Goal: Find specific page/section: Find specific page/section

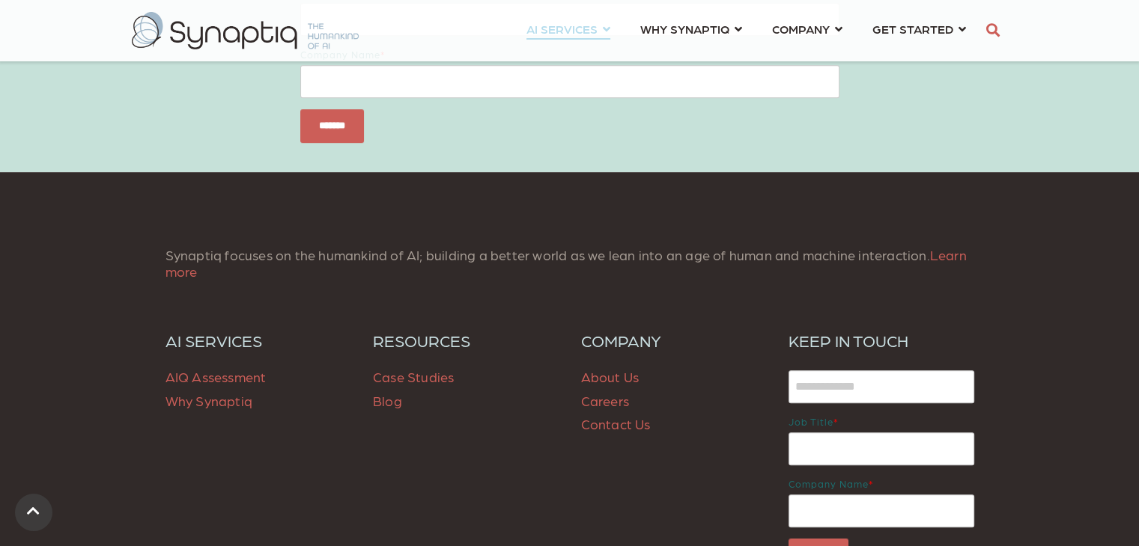
scroll to position [0, 6]
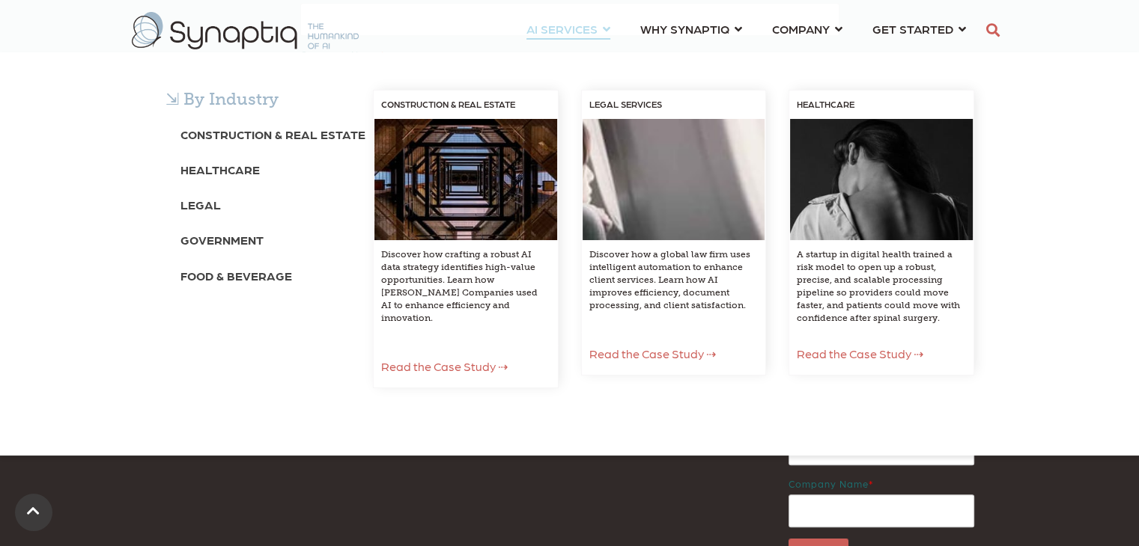
click at [213, 52] on div "⇲ By Industry Construction & Real Estate Healthcare Legal Government Food & Bev…" at bounding box center [569, 253] width 1139 height 403
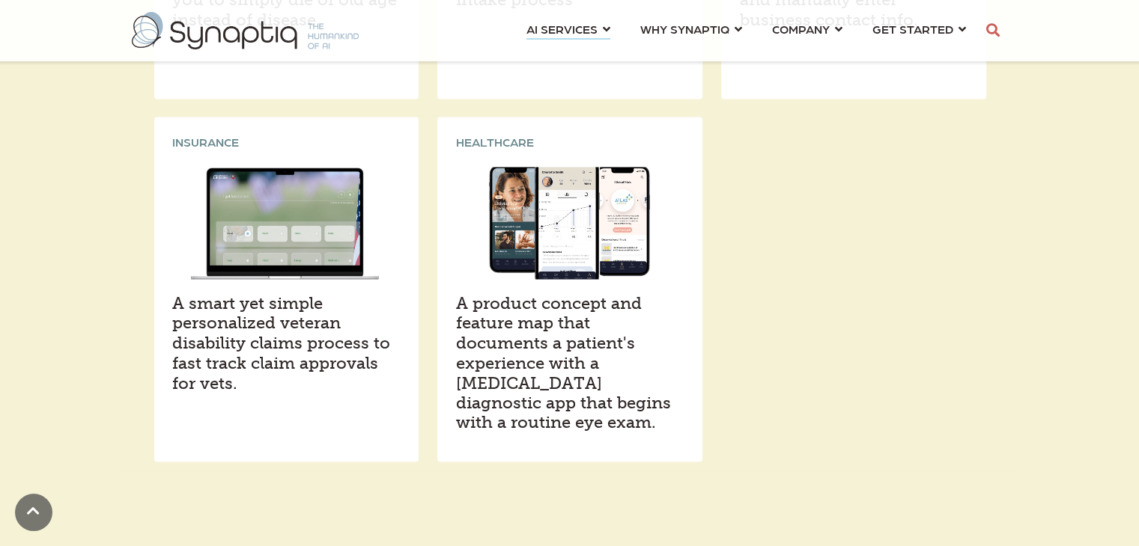
scroll to position [2246, 0]
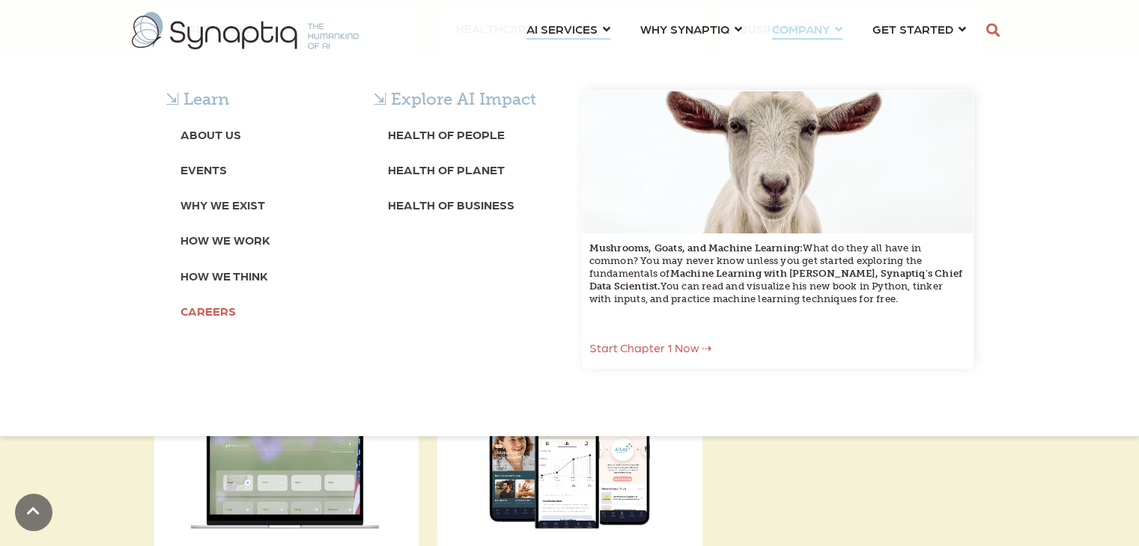
click at [201, 306] on b "Careers" at bounding box center [207, 311] width 55 height 14
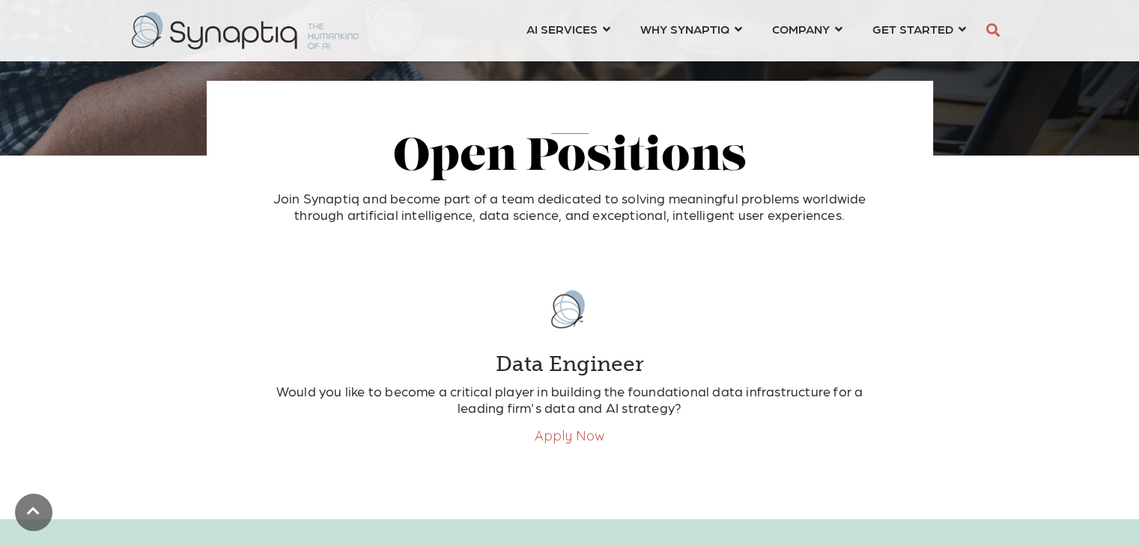
scroll to position [499, 0]
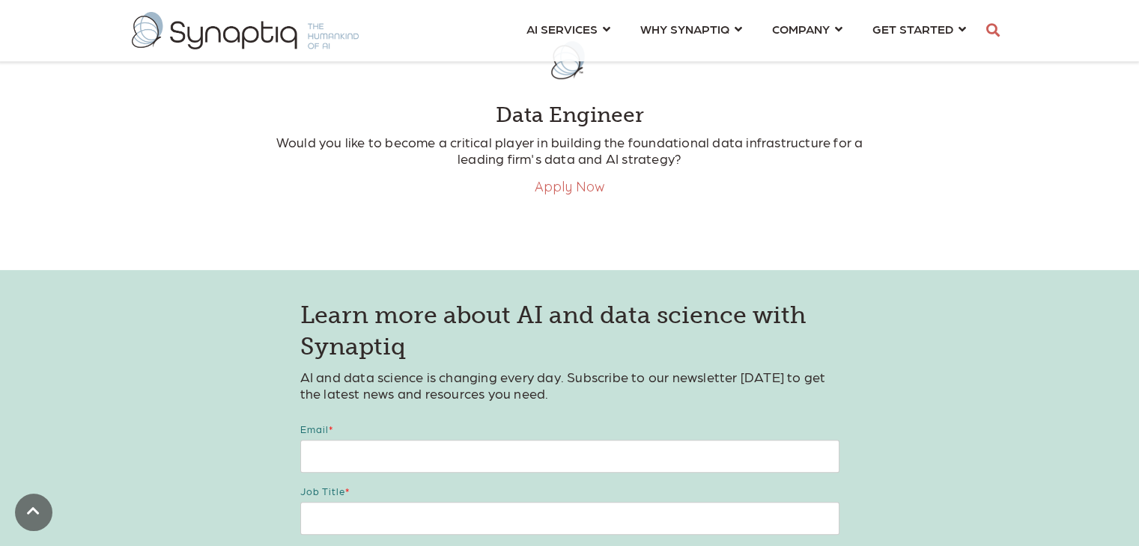
click at [575, 161] on p "Would you like to become a critical player in building the foundational data in…" at bounding box center [569, 150] width 599 height 32
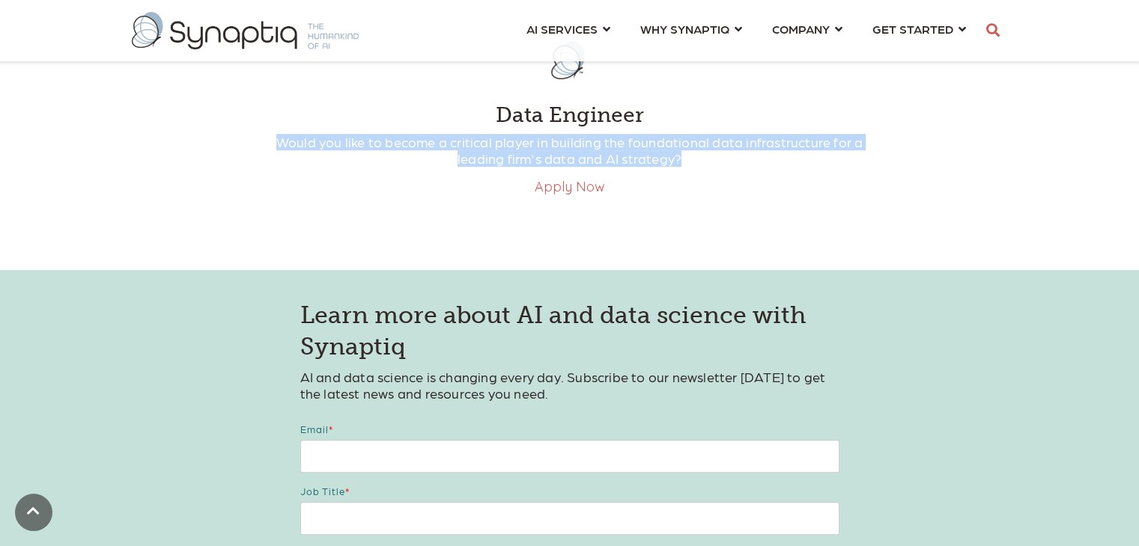
click at [576, 160] on p "Would you like to become a critical player in building the foundational data in…" at bounding box center [569, 150] width 599 height 32
click at [589, 195] on link "Apply Now" at bounding box center [569, 186] width 70 height 17
